Goal: Information Seeking & Learning: Learn about a topic

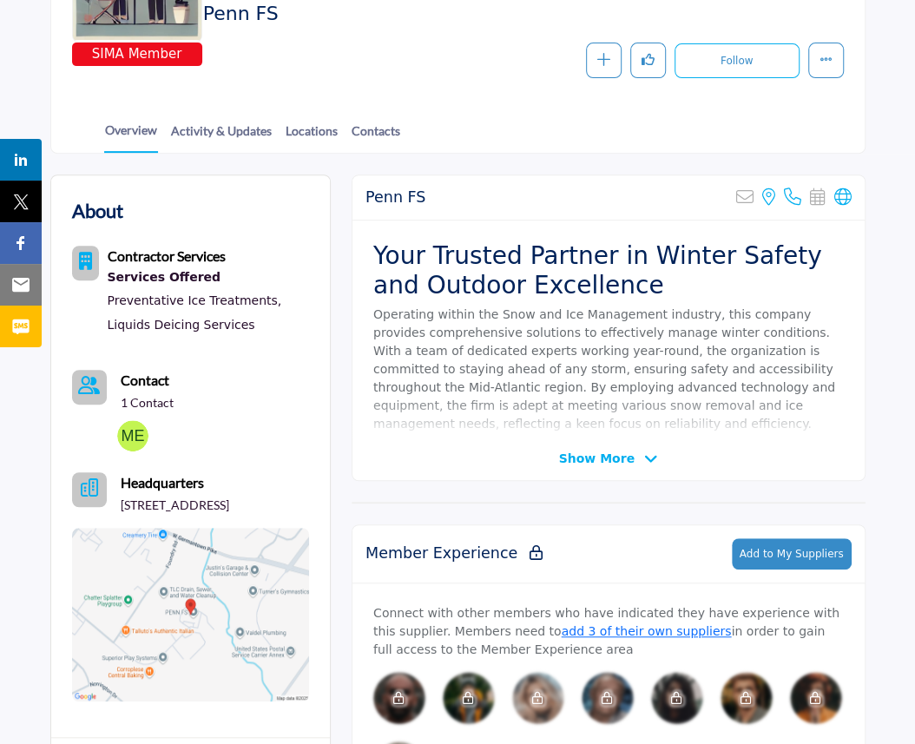
scroll to position [228, 0]
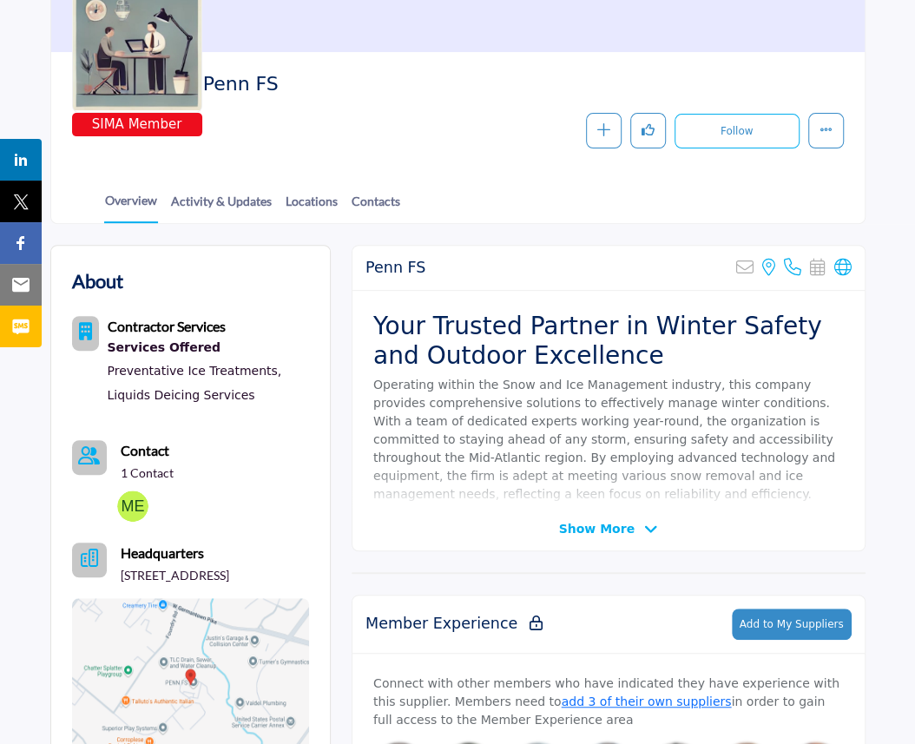
click at [791, 505] on div "Penn FS Sorry, but this listing is on a subscription plan which does not allow …" at bounding box center [608, 398] width 514 height 306
